Goal: Find specific page/section: Find specific page/section

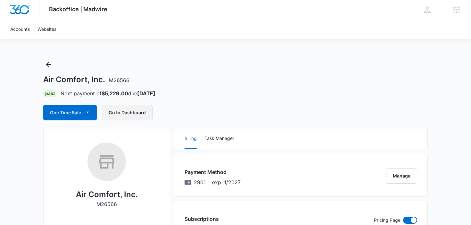
click at [146, 113] on button "Go to Dashboard" at bounding box center [127, 112] width 51 height 15
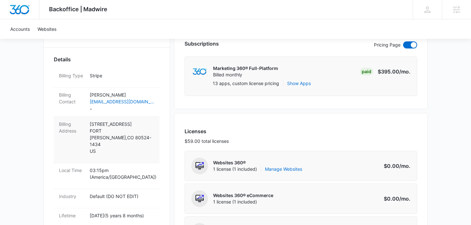
scroll to position [171, 0]
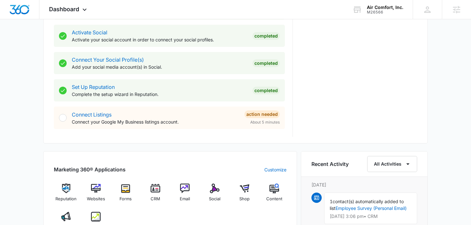
scroll to position [332, 0]
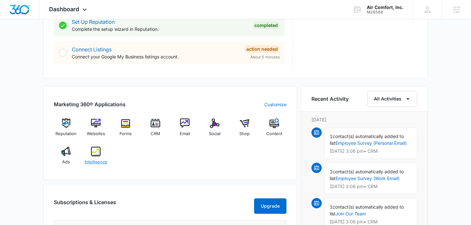
click at [101, 158] on div "Intelligence" at bounding box center [96, 157] width 25 height 23
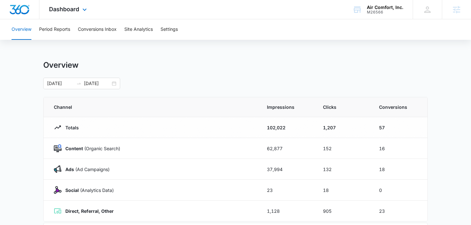
scroll to position [172, 0]
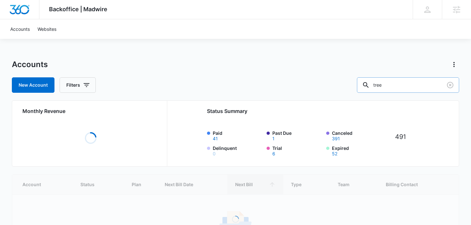
click at [408, 86] on input "tree" at bounding box center [408, 84] width 102 height 15
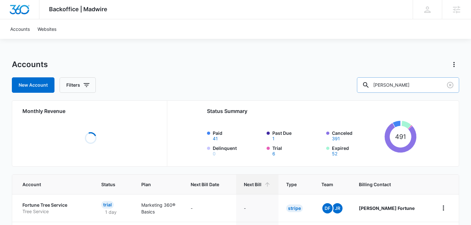
type input "stout"
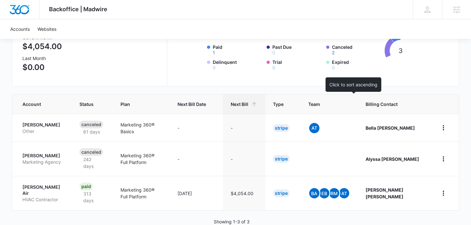
scroll to position [88, 0]
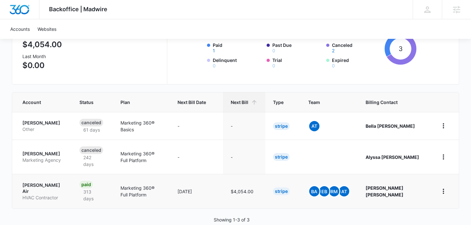
click at [27, 182] on p "Stout Air" at bounding box center [43, 188] width 42 height 13
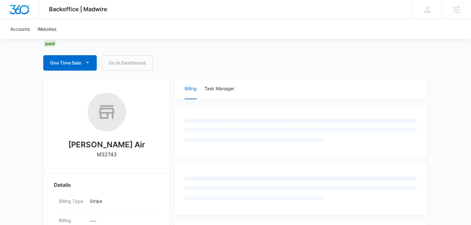
scroll to position [57, 0]
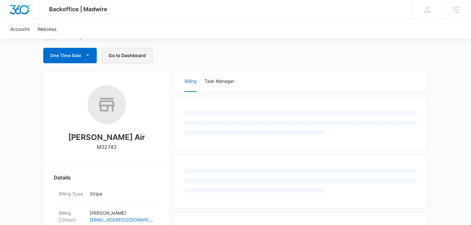
click at [138, 53] on button "Go to Dashboard" at bounding box center [127, 55] width 51 height 15
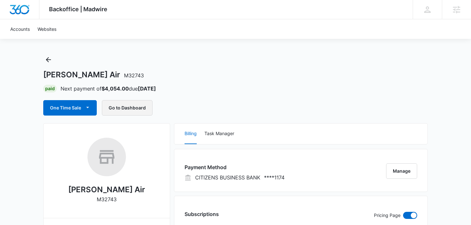
scroll to position [0, 0]
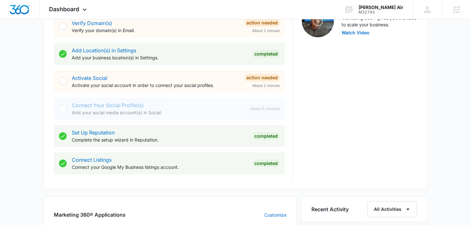
scroll to position [337, 0]
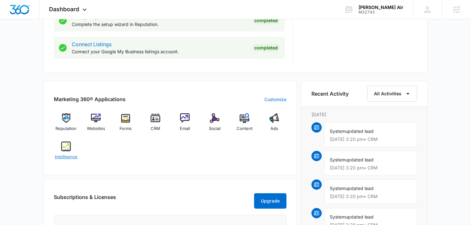
click at [63, 154] on span "Intelligence" at bounding box center [66, 157] width 23 height 6
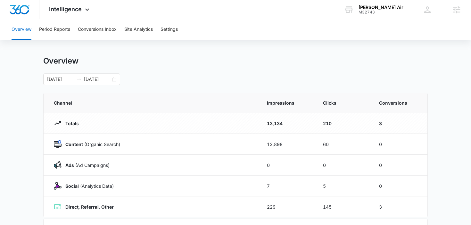
scroll to position [8, 0]
